Goal: Task Accomplishment & Management: Complete application form

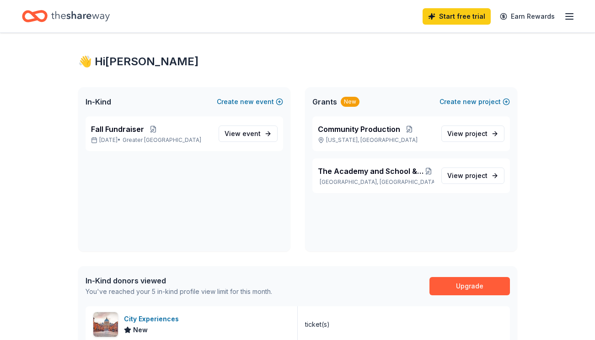
scroll to position [17, 0]
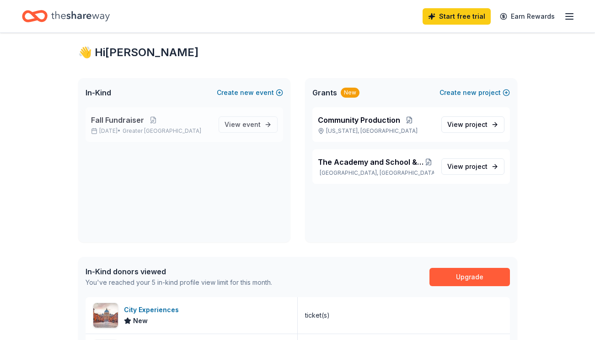
click at [118, 120] on span "Fall Fundraiser" at bounding box center [117, 120] width 53 height 11
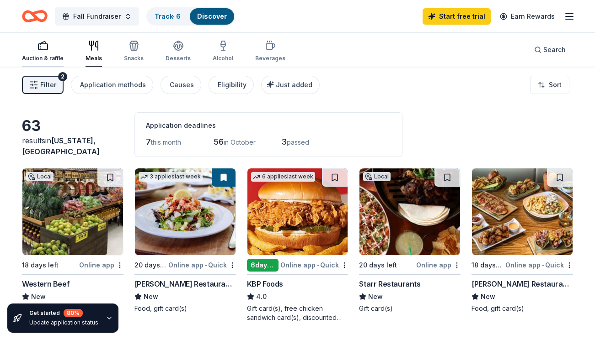
click at [51, 55] on div "Auction & raffle" at bounding box center [43, 58] width 42 height 7
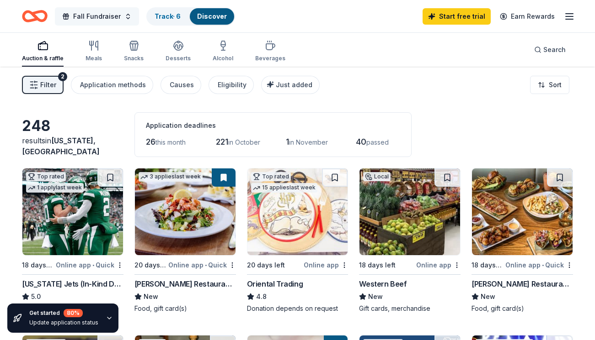
click at [99, 18] on span "Fall Fundraiser" at bounding box center [97, 16] width 48 height 11
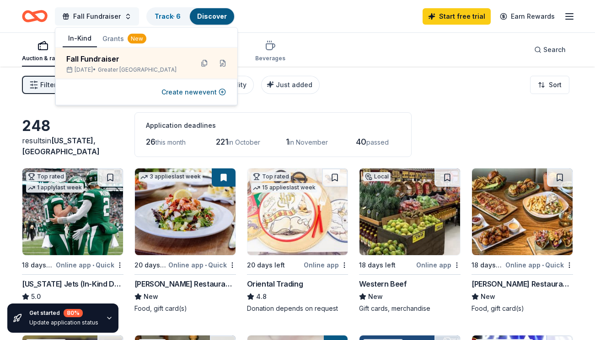
click at [99, 17] on span "Fall Fundraiser" at bounding box center [97, 16] width 48 height 11
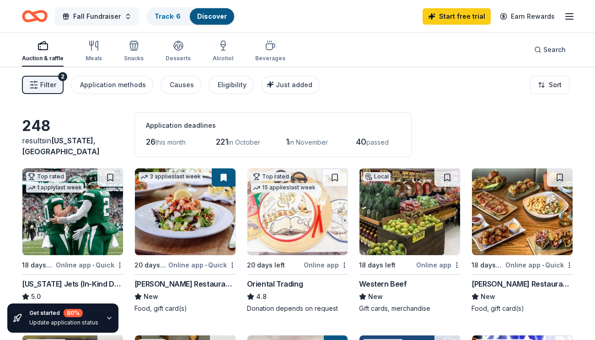
click at [99, 17] on span "Fall Fundraiser" at bounding box center [97, 16] width 48 height 11
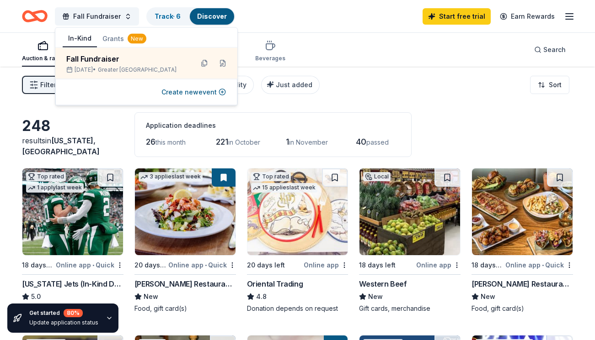
click at [117, 38] on button "Grants New" at bounding box center [124, 39] width 55 height 16
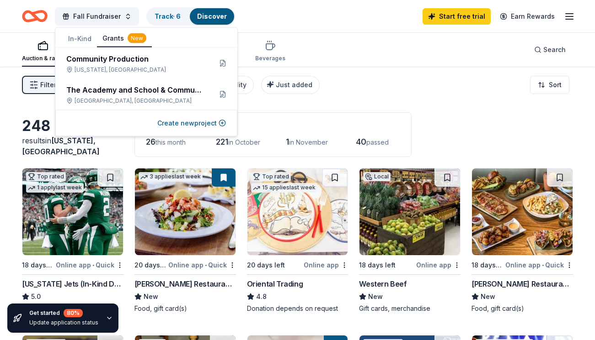
click at [80, 40] on button "In-Kind" at bounding box center [80, 39] width 34 height 16
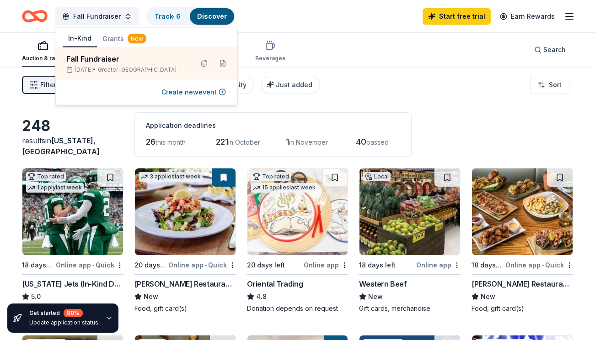
click at [350, 47] on div "Auction & raffle Meals Snacks Desserts Alcohol Beverages Search" at bounding box center [297, 50] width 551 height 34
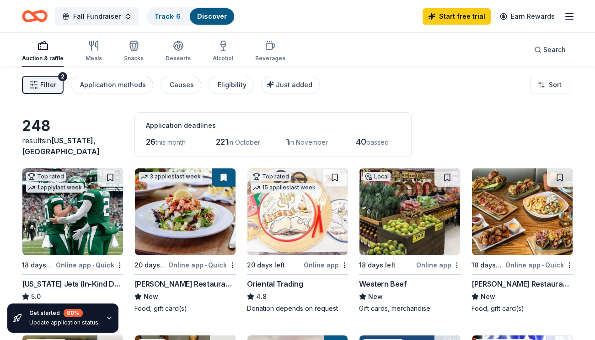
click at [307, 141] on span "in November" at bounding box center [308, 142] width 39 height 8
click at [561, 16] on div "Start free trial Earn Rewards" at bounding box center [498, 15] width 152 height 21
click at [567, 16] on line "button" at bounding box center [568, 16] width 7 height 0
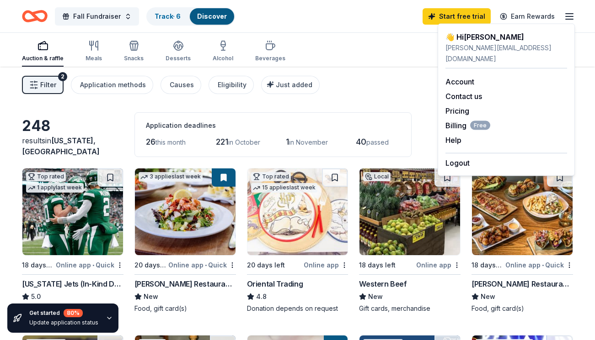
click at [368, 77] on div "Filter 2 Application methods Causes Eligibility Just added Sort" at bounding box center [297, 85] width 595 height 37
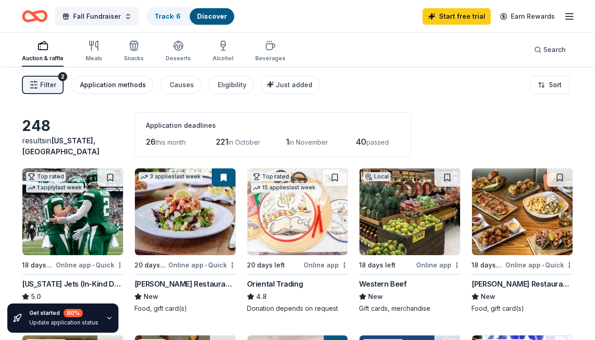
click at [107, 85] on div "Application methods" at bounding box center [113, 85] width 66 height 11
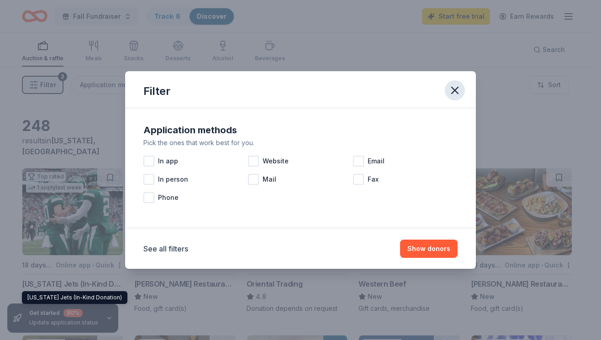
click at [457, 85] on icon "button" at bounding box center [455, 90] width 13 height 13
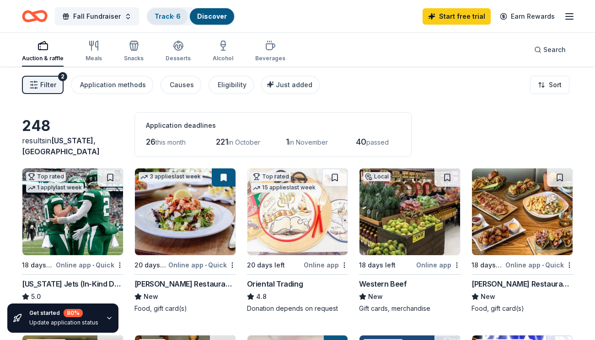
click at [161, 21] on div "Track · 6" at bounding box center [167, 16] width 41 height 16
click at [165, 16] on link "Track · 6" at bounding box center [167, 16] width 26 height 8
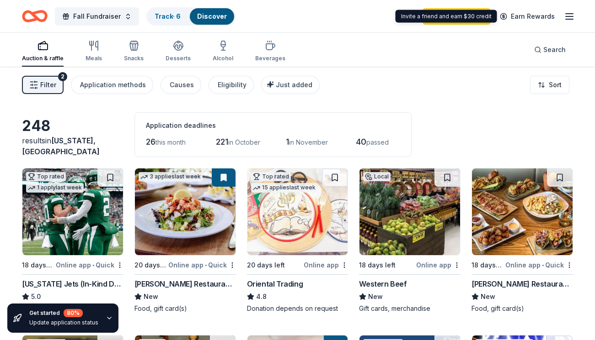
click at [566, 11] on icon "button" at bounding box center [568, 16] width 11 height 11
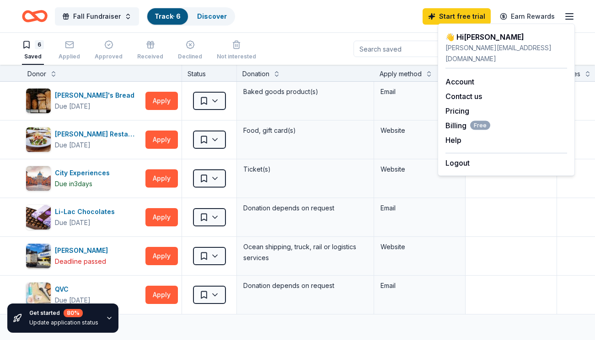
click at [339, 9] on div "Fall Fundraiser Track · 6 Discover Start free trial Earn Rewards" at bounding box center [297, 15] width 551 height 21
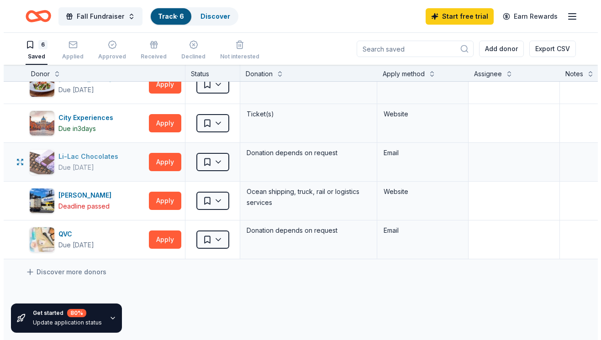
scroll to position [58, 0]
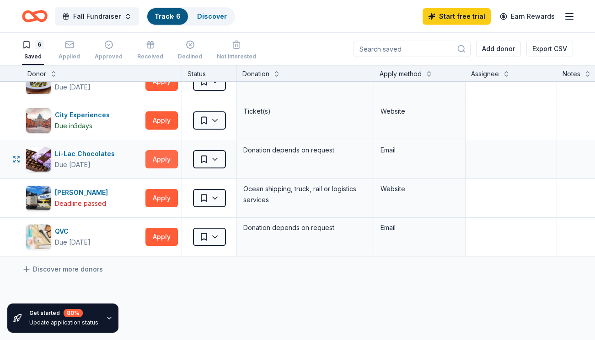
click at [158, 159] on button "Apply" at bounding box center [161, 159] width 32 height 18
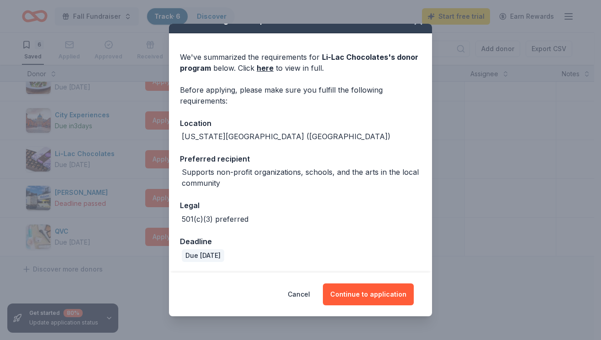
click at [370, 316] on div "Cancel Continue to application" at bounding box center [300, 295] width 263 height 44
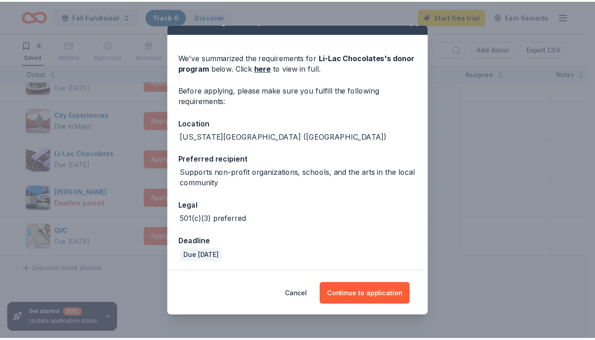
scroll to position [16, 0]
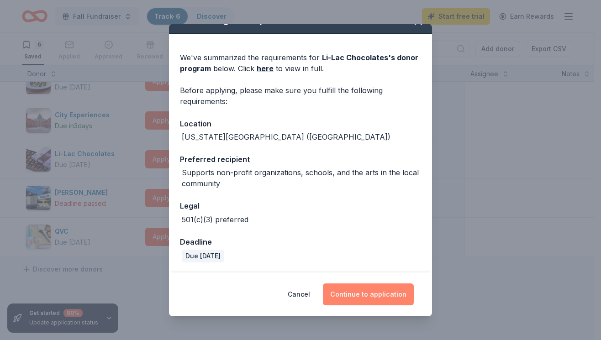
click at [370, 295] on button "Continue to application" at bounding box center [368, 295] width 91 height 22
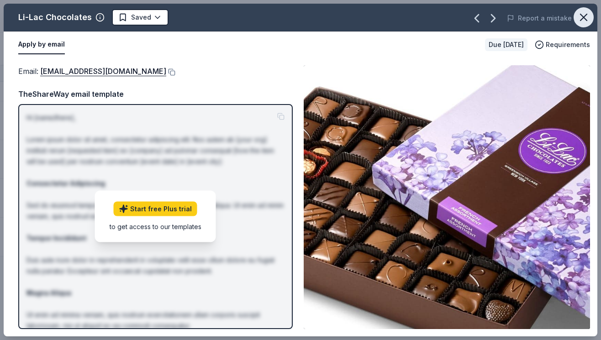
click at [580, 18] on icon "button" at bounding box center [584, 17] width 13 height 13
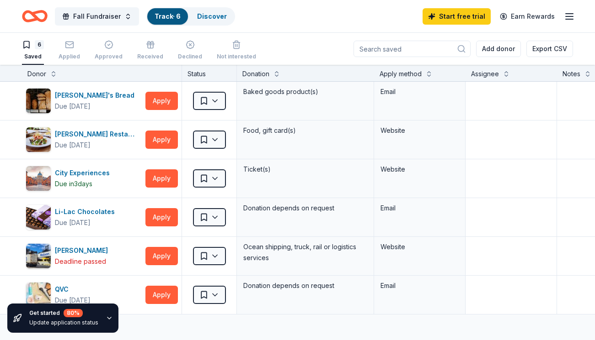
scroll to position [0, 0]
click at [70, 52] on div "Applied" at bounding box center [68, 50] width 21 height 20
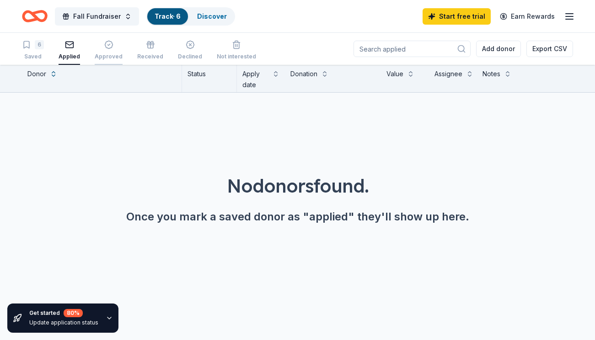
click at [110, 50] on div "Approved" at bounding box center [109, 50] width 28 height 20
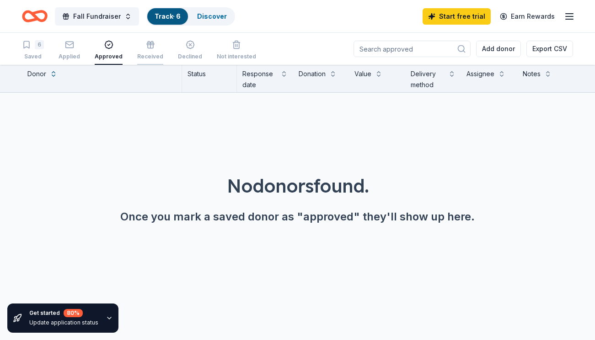
click at [147, 51] on div "Received" at bounding box center [150, 50] width 26 height 20
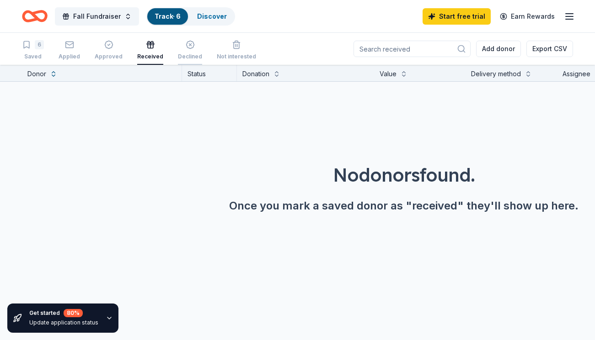
click at [181, 49] on div "Declined" at bounding box center [190, 50] width 24 height 20
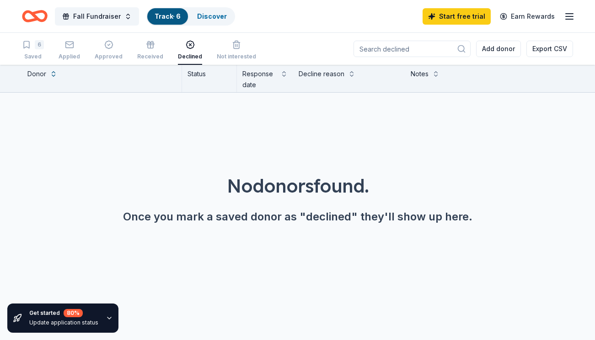
click at [89, 48] on div "6 Saved Applied Approved Received Declined Not interested" at bounding box center [139, 51] width 234 height 28
click at [71, 48] on icon "button" at bounding box center [69, 44] width 9 height 9
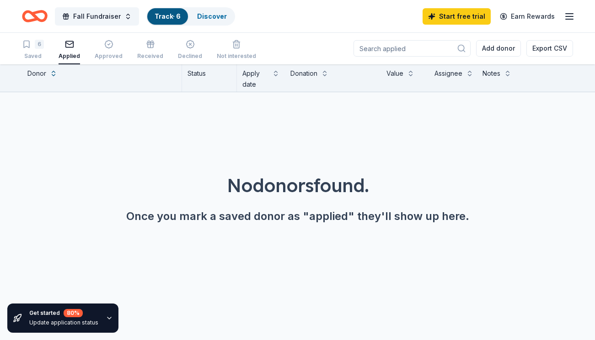
scroll to position [0, 0]
click at [26, 40] on icon "button" at bounding box center [26, 44] width 9 height 9
